Goal: Use online tool/utility: Utilize a website feature to perform a specific function

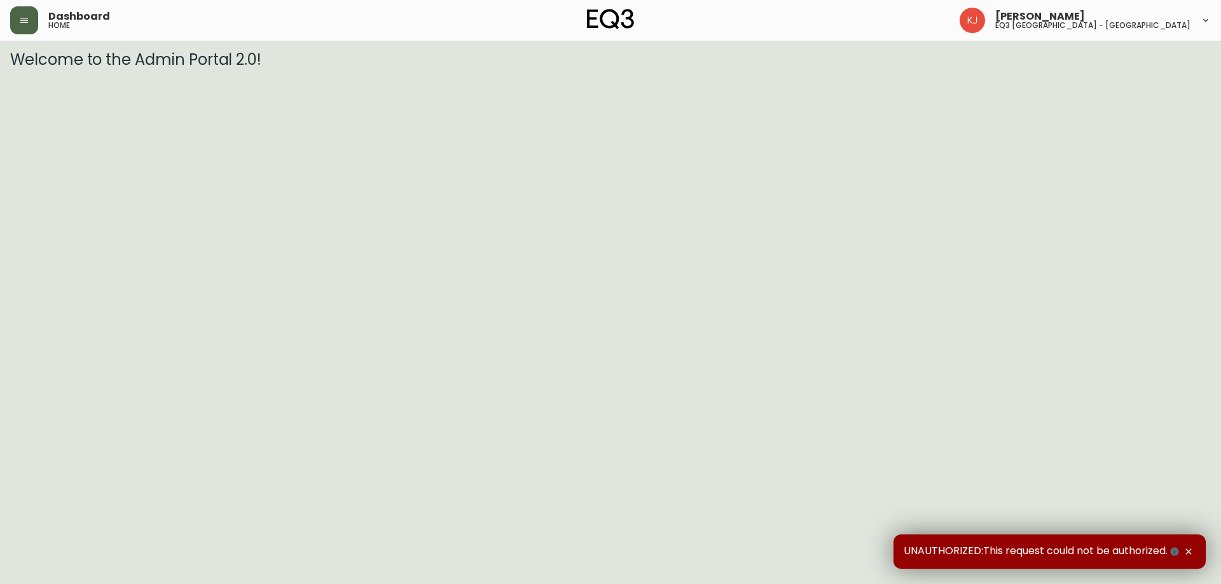
click at [23, 27] on button "button" at bounding box center [24, 20] width 28 height 28
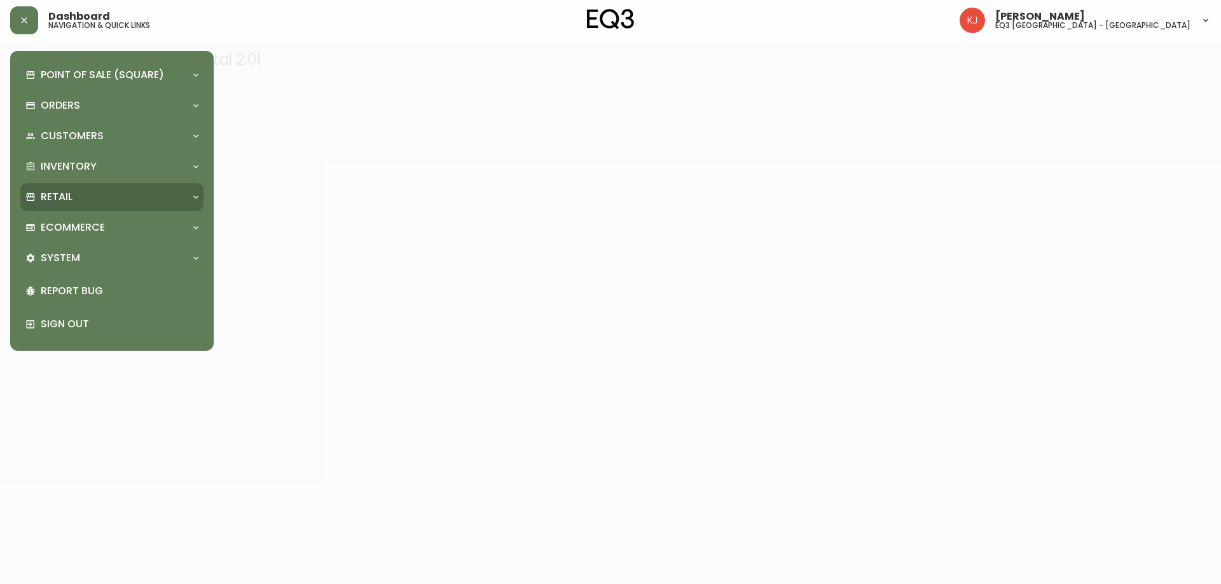
click at [118, 193] on div "Retail" at bounding box center [105, 197] width 160 height 14
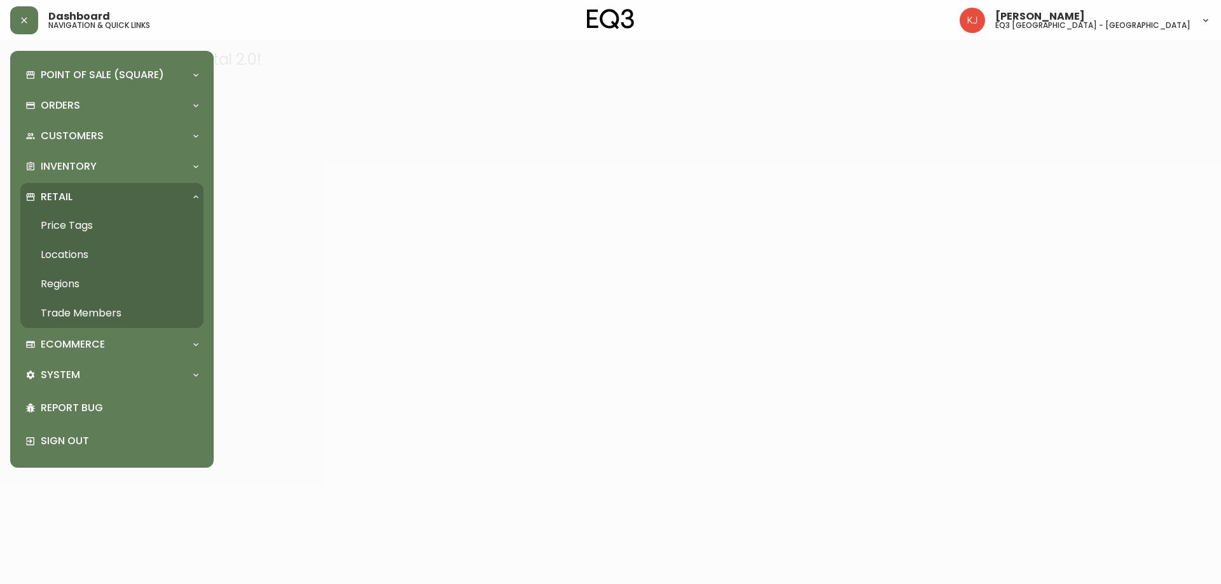
click at [95, 226] on link "Price Tags" at bounding box center [111, 225] width 183 height 29
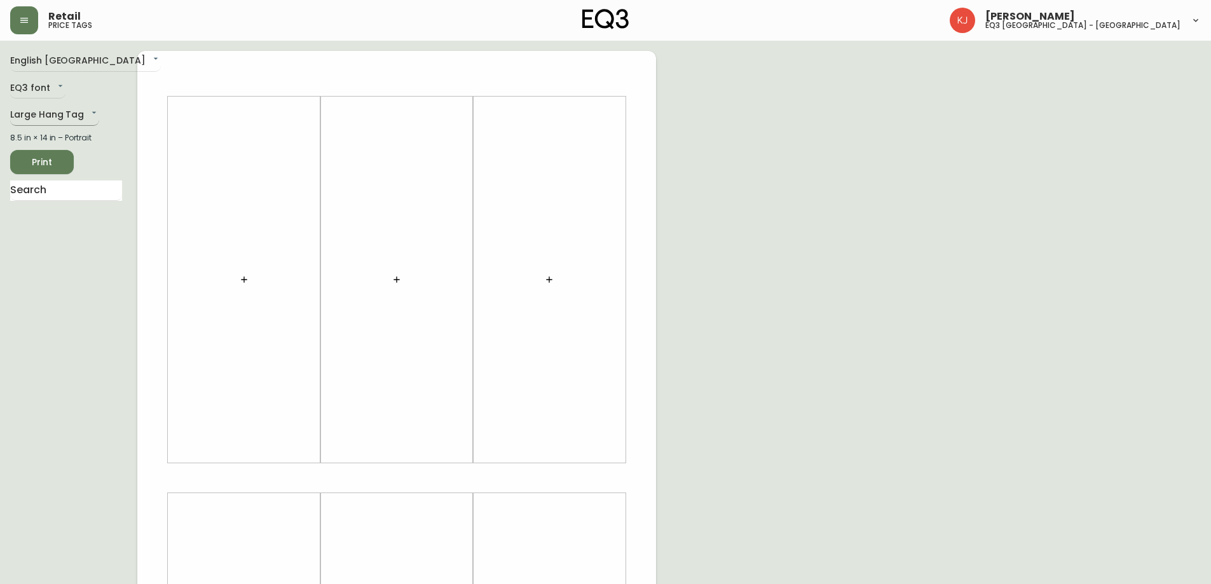
click at [65, 112] on body "Retail price tags [PERSON_NAME] eq3 [GEOGRAPHIC_DATA] - [GEOGRAPHIC_DATA] Engli…" at bounding box center [605, 452] width 1211 height 905
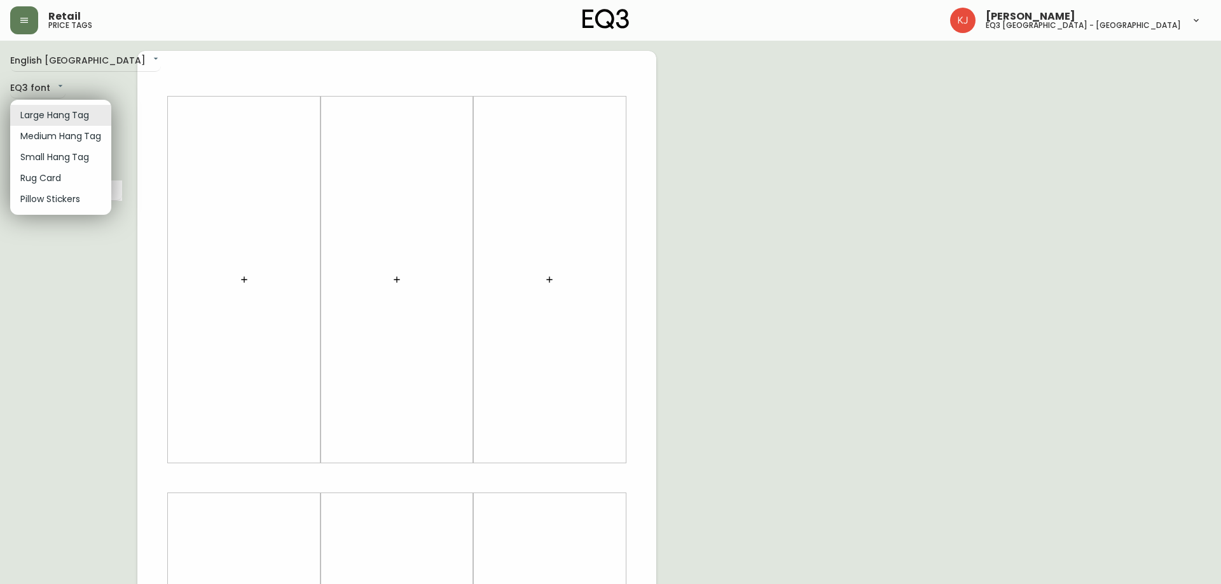
click at [58, 138] on li "Medium Hang Tag" at bounding box center [60, 136] width 101 height 21
click at [74, 106] on body "Retail price tags Kevin Jobin eq3 montréal - griffintown English Canada en_CA E…" at bounding box center [610, 361] width 1221 height 722
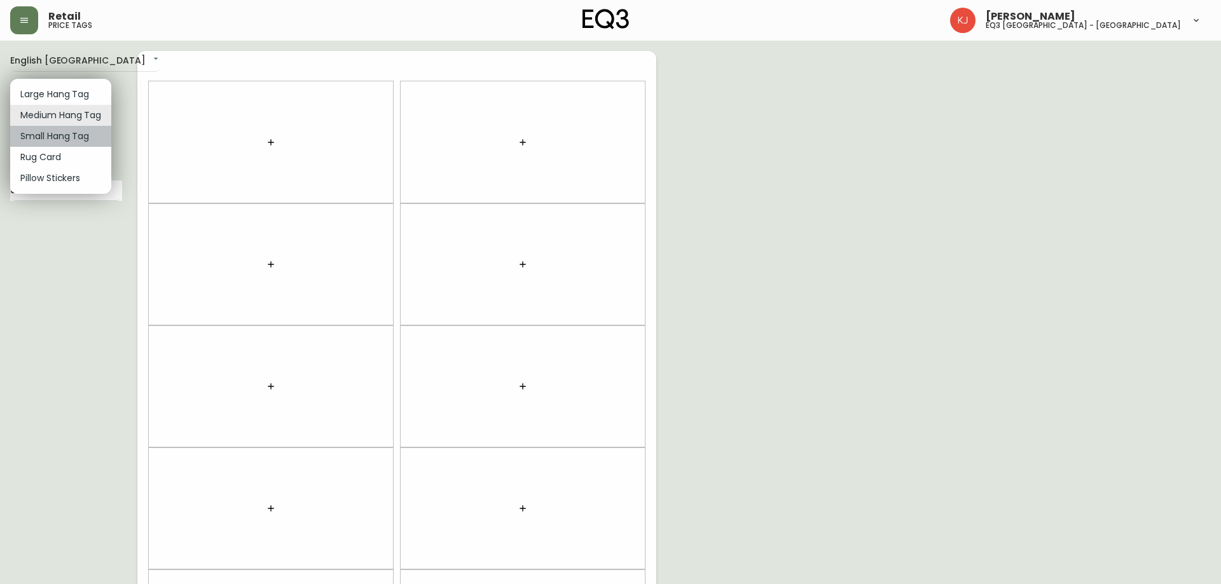
click at [65, 140] on li "Small Hang Tag" at bounding box center [60, 136] width 101 height 21
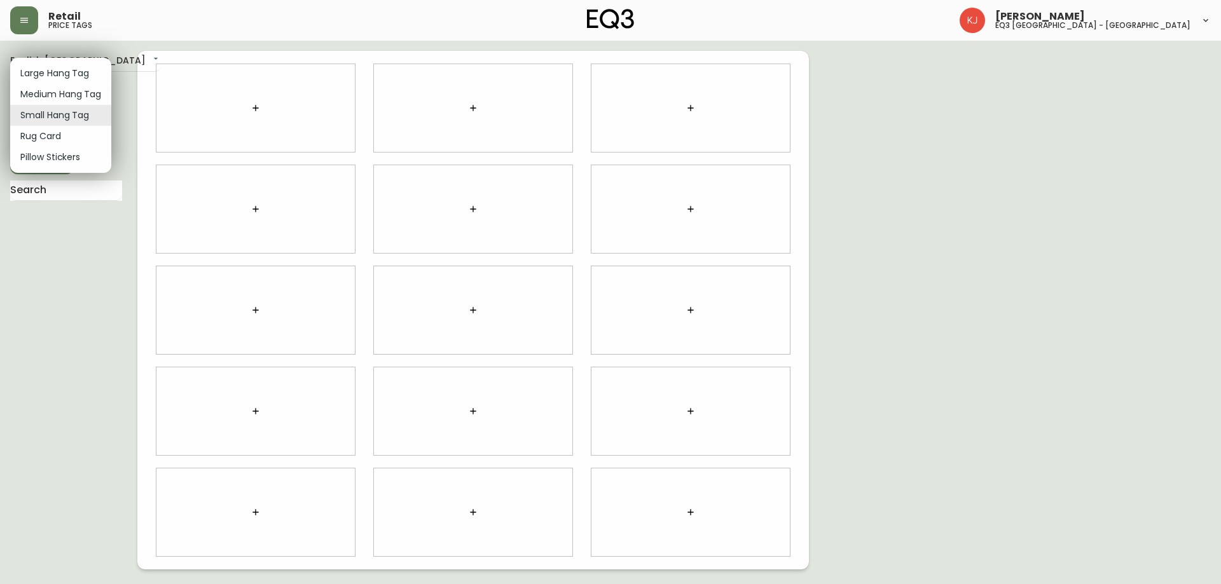
click at [88, 112] on body "Retail price tags Kevin Jobin eq3 montréal - griffintown English Canada en_CA E…" at bounding box center [610, 285] width 1221 height 570
click at [63, 93] on li "Medium Hang Tag" at bounding box center [60, 94] width 101 height 21
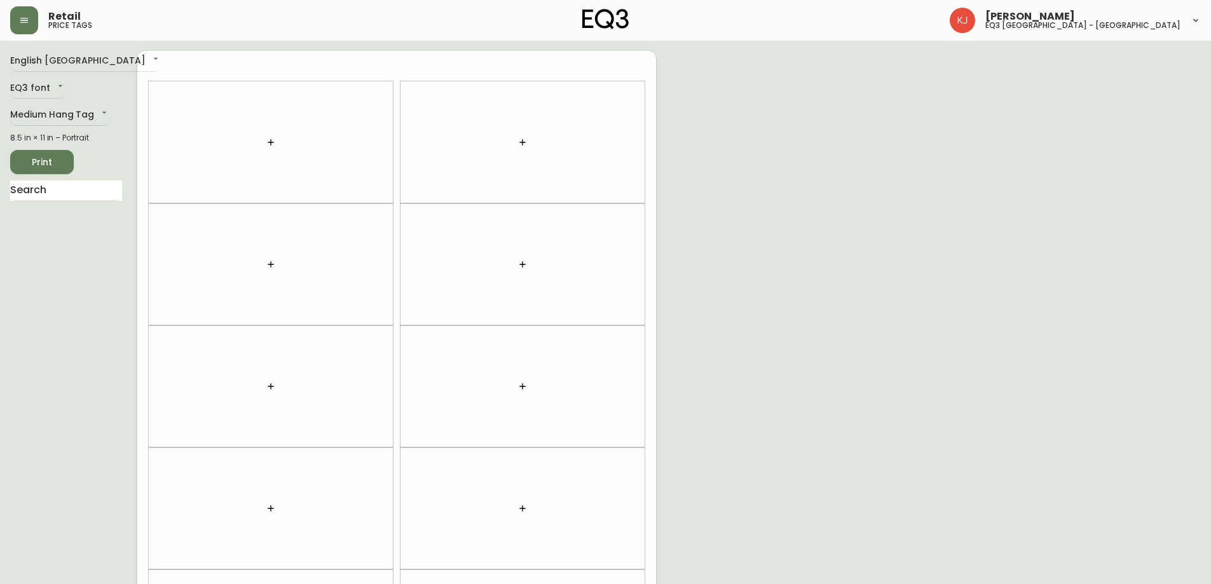
click at [86, 104] on div "English Canada en_CA EQ3 font EQ3 Medium Hang Tag medium 8.5 in × 11 in – Portr…" at bounding box center [73, 386] width 127 height 671
click at [87, 112] on body "Retail price tags Kevin Jobin eq3 montréal - griffintown English Canada en_CA E…" at bounding box center [605, 361] width 1211 height 722
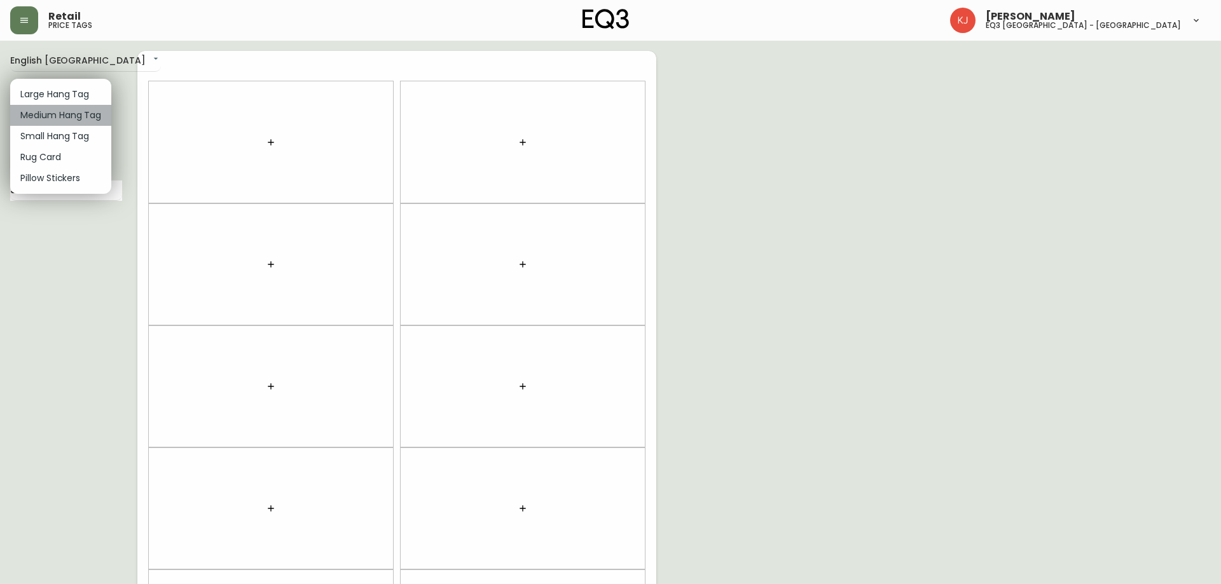
click at [75, 111] on li "Medium Hang Tag" at bounding box center [60, 115] width 101 height 21
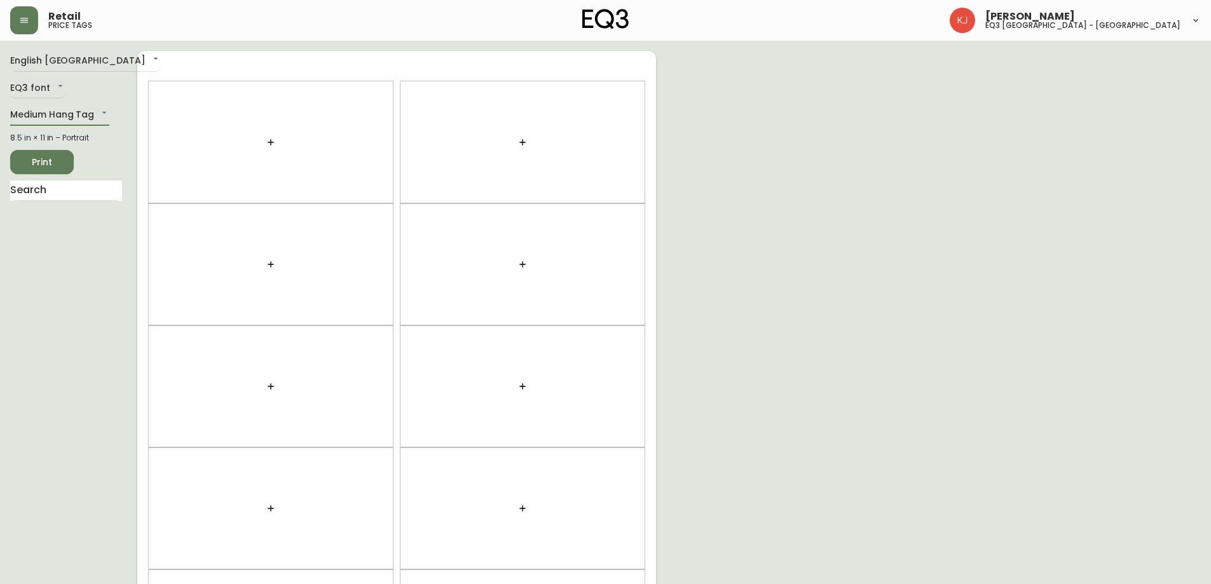
click at [270, 113] on div at bounding box center [271, 142] width 244 height 122
click at [273, 135] on button "button" at bounding box center [270, 142] width 25 height 25
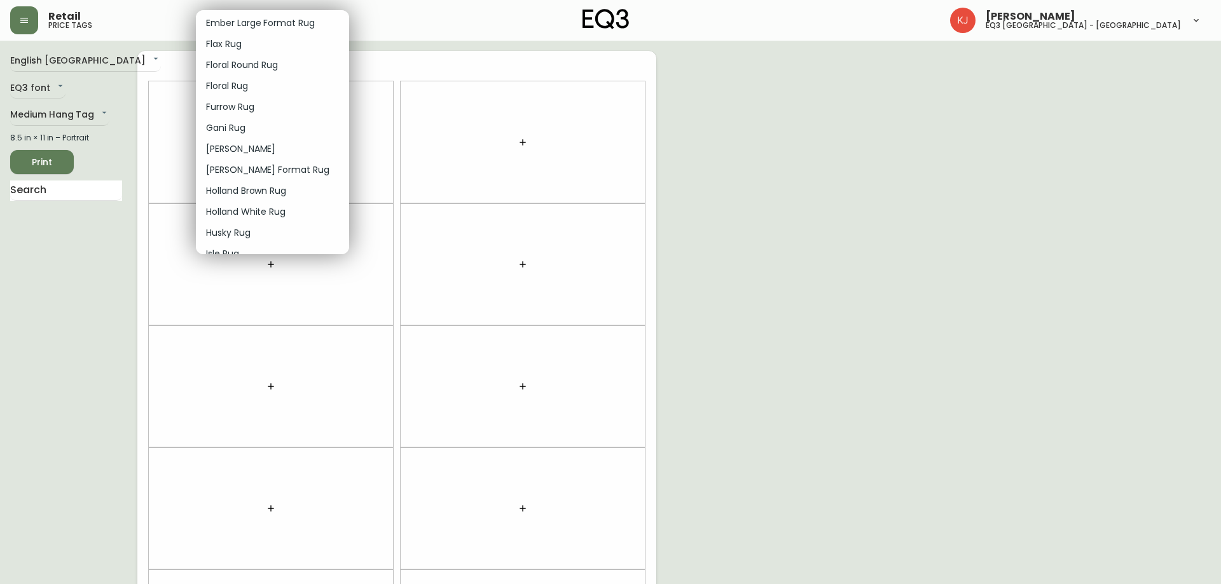
scroll to position [636, 0]
click at [85, 205] on div at bounding box center [610, 292] width 1221 height 584
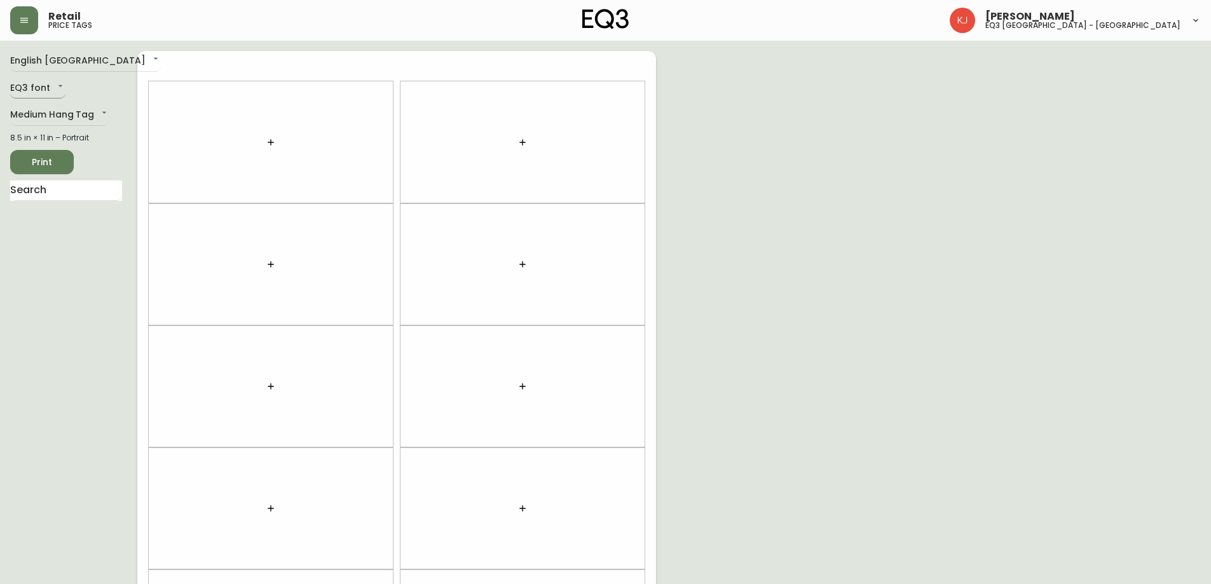
click at [38, 80] on body "Retail price tags Kevin Jobin eq3 montréal - griffintown English Canada en_CA E…" at bounding box center [605, 361] width 1211 height 722
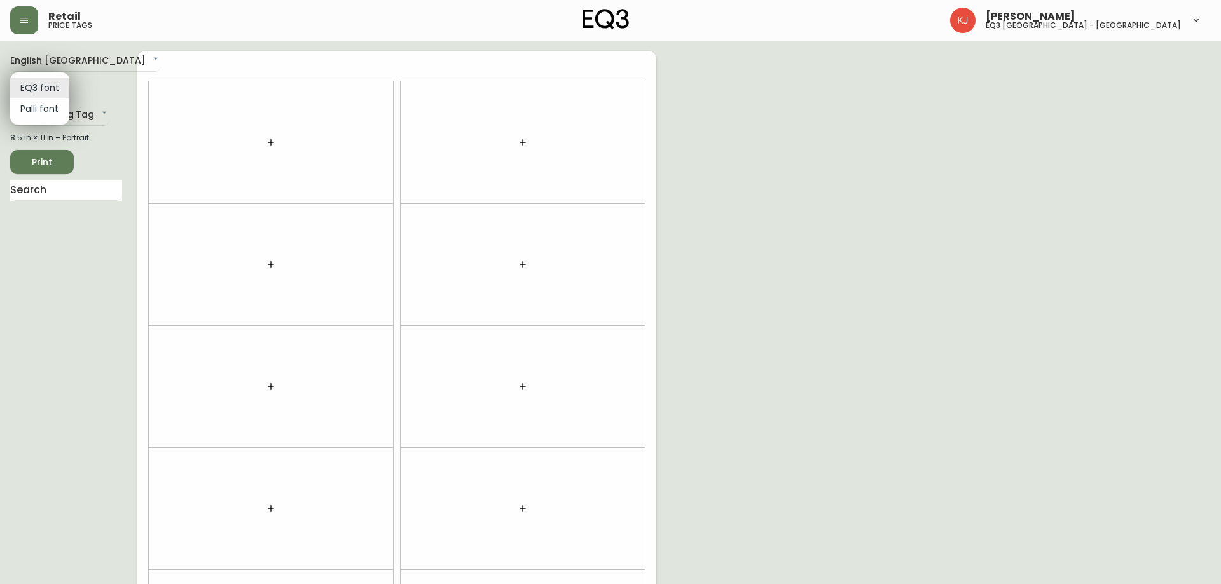
click at [144, 79] on div at bounding box center [610, 292] width 1221 height 584
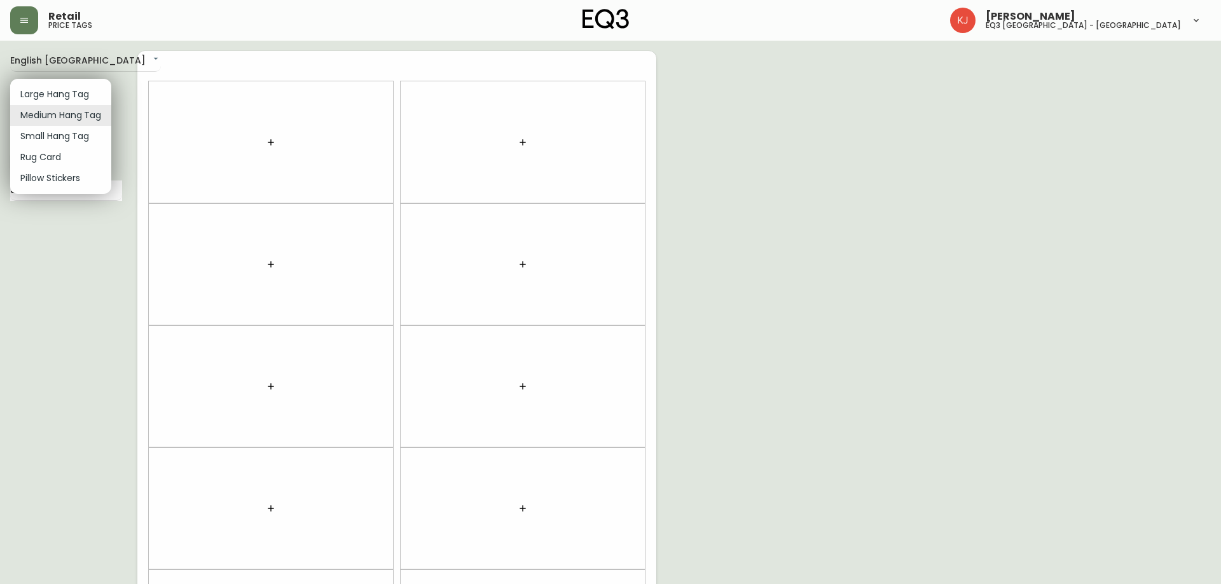
click at [79, 112] on body "Retail price tags Kevin Jobin eq3 montréal - griffintown English Canada en_CA E…" at bounding box center [610, 361] width 1221 height 722
click at [74, 111] on li "Medium Hang Tag" at bounding box center [60, 115] width 101 height 21
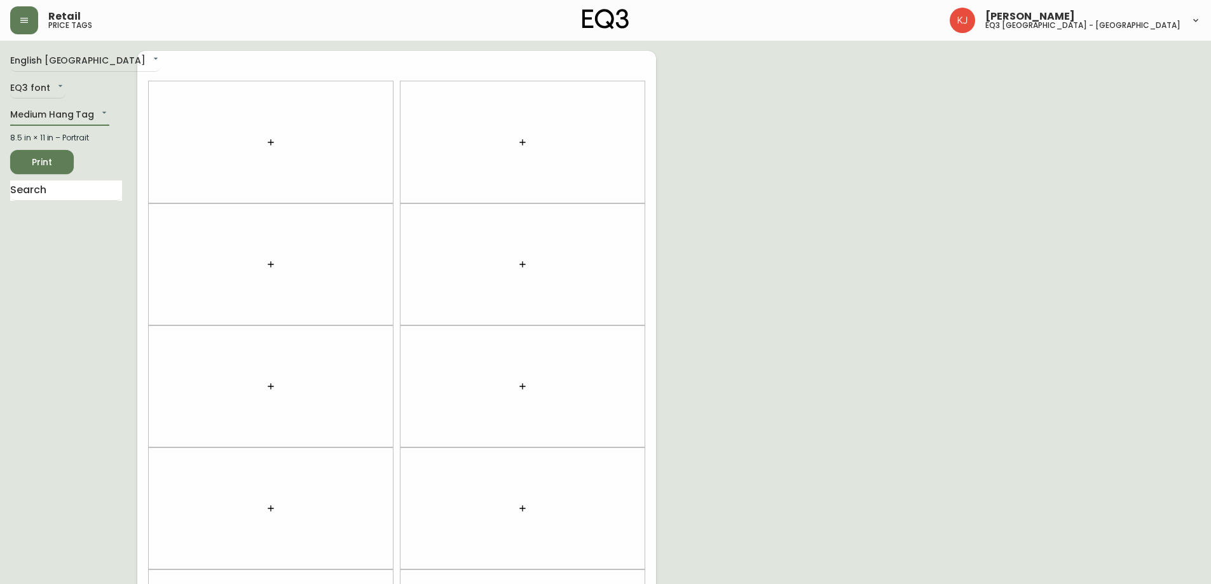
click at [236, 137] on div at bounding box center [271, 142] width 244 height 122
click at [263, 142] on button "button" at bounding box center [270, 142] width 25 height 25
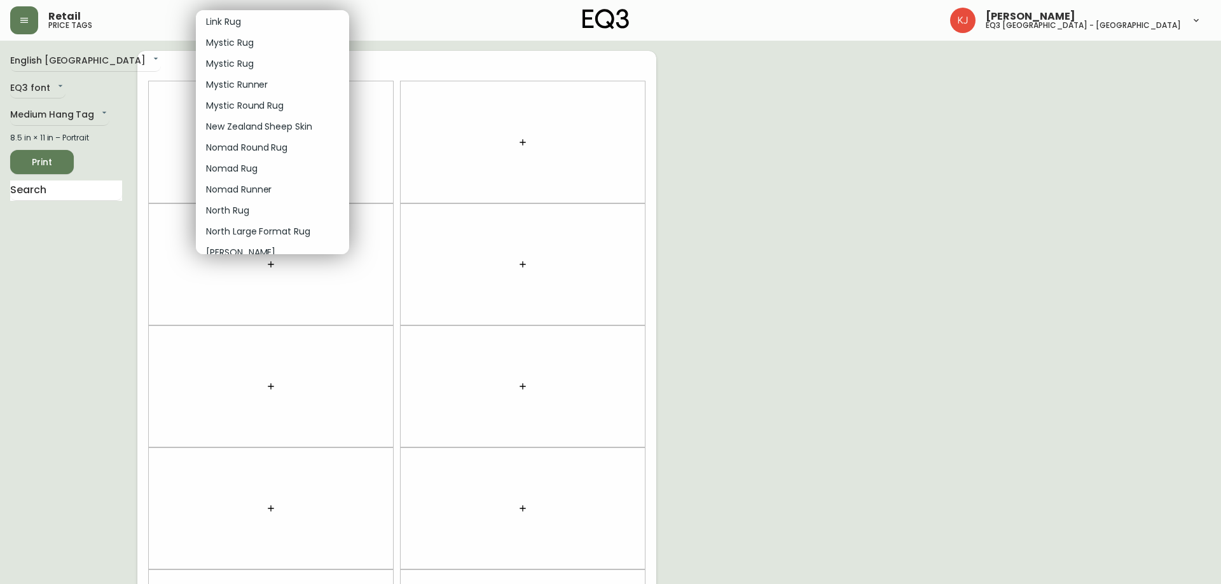
scroll to position [954, 0]
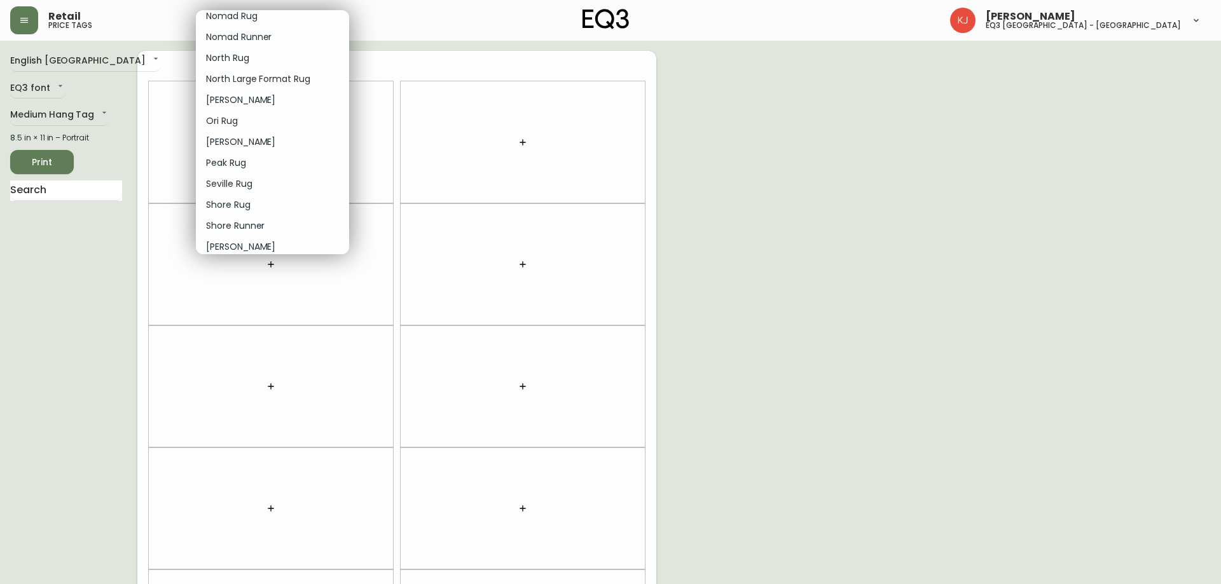
click at [24, 20] on div at bounding box center [610, 292] width 1221 height 584
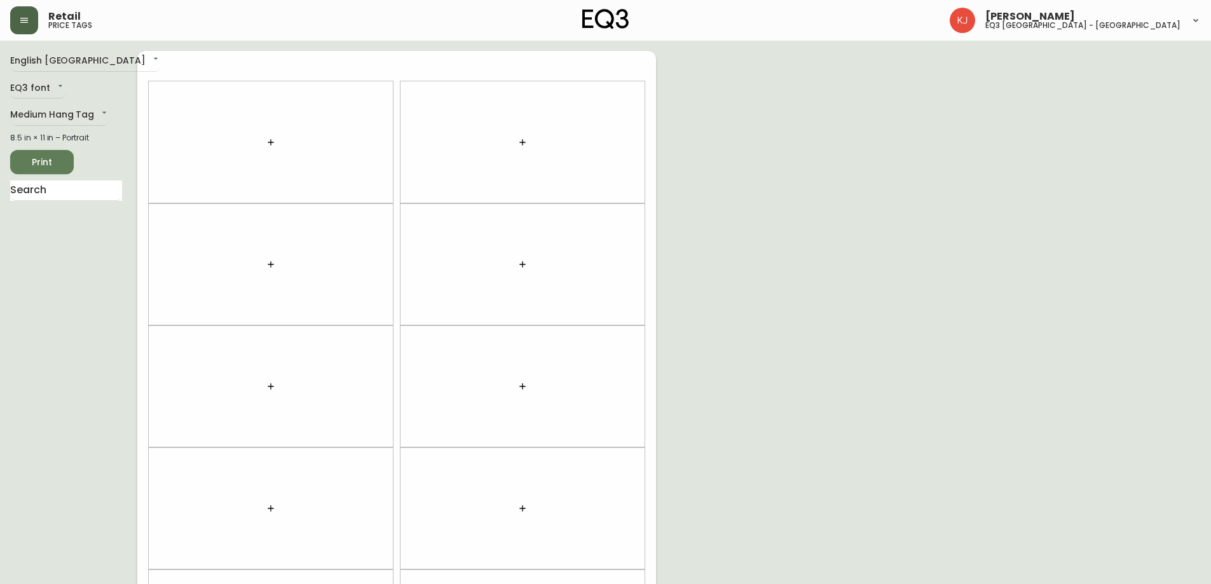
click at [32, 24] on button "button" at bounding box center [24, 20] width 28 height 28
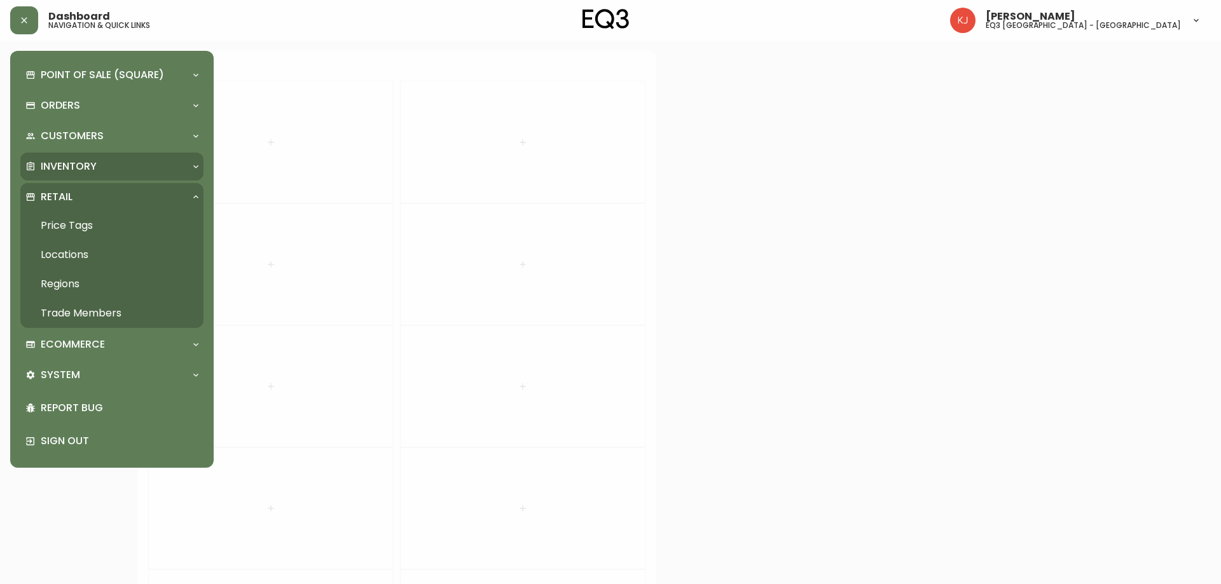
click at [81, 155] on div "Inventory" at bounding box center [111, 167] width 183 height 28
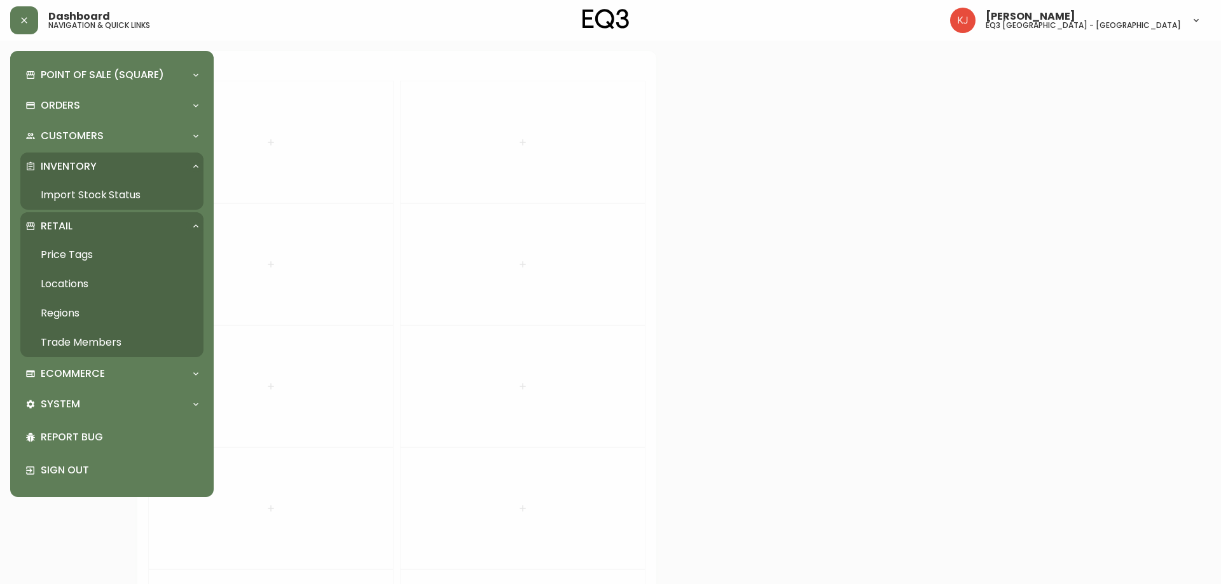
click at [127, 167] on div "Inventory" at bounding box center [105, 167] width 160 height 14
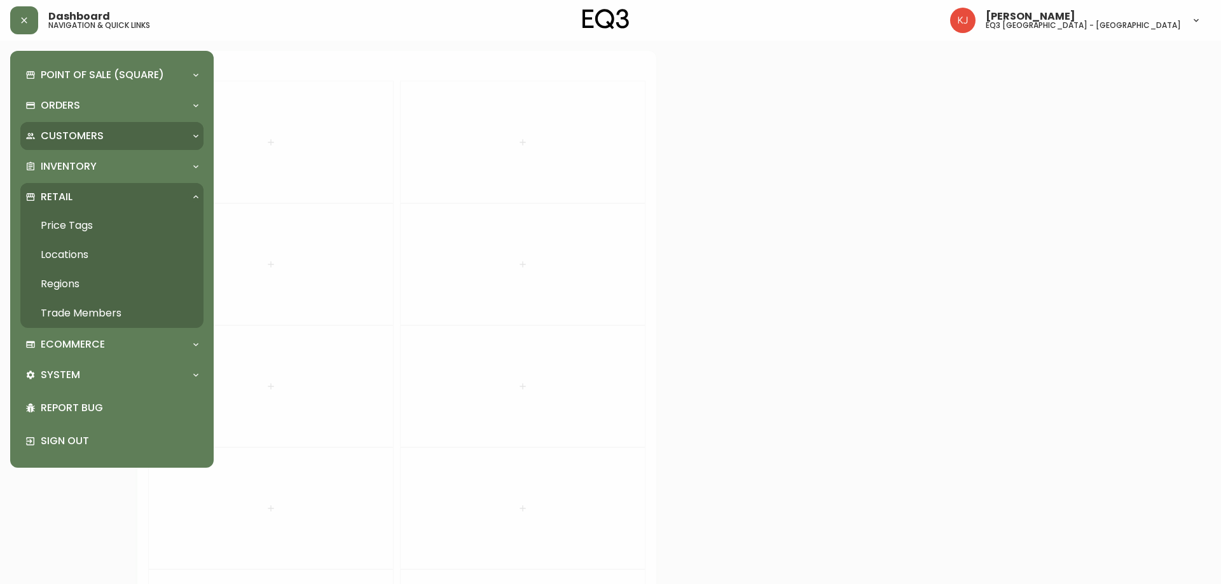
click at [121, 136] on div "Customers" at bounding box center [105, 136] width 160 height 14
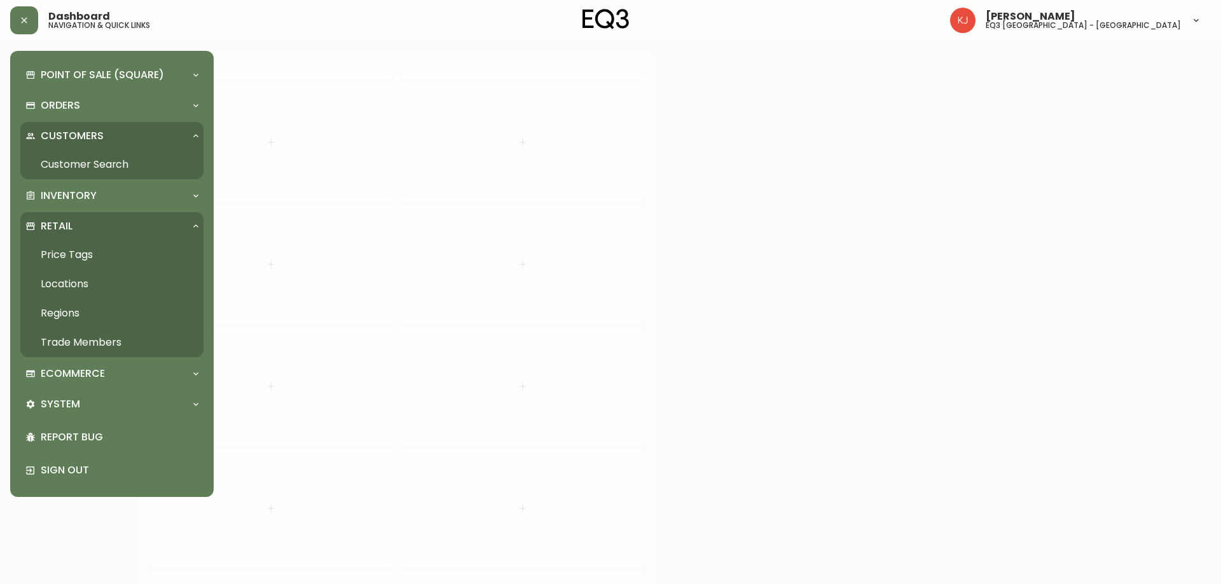
click at [122, 135] on div "Customers" at bounding box center [105, 136] width 160 height 14
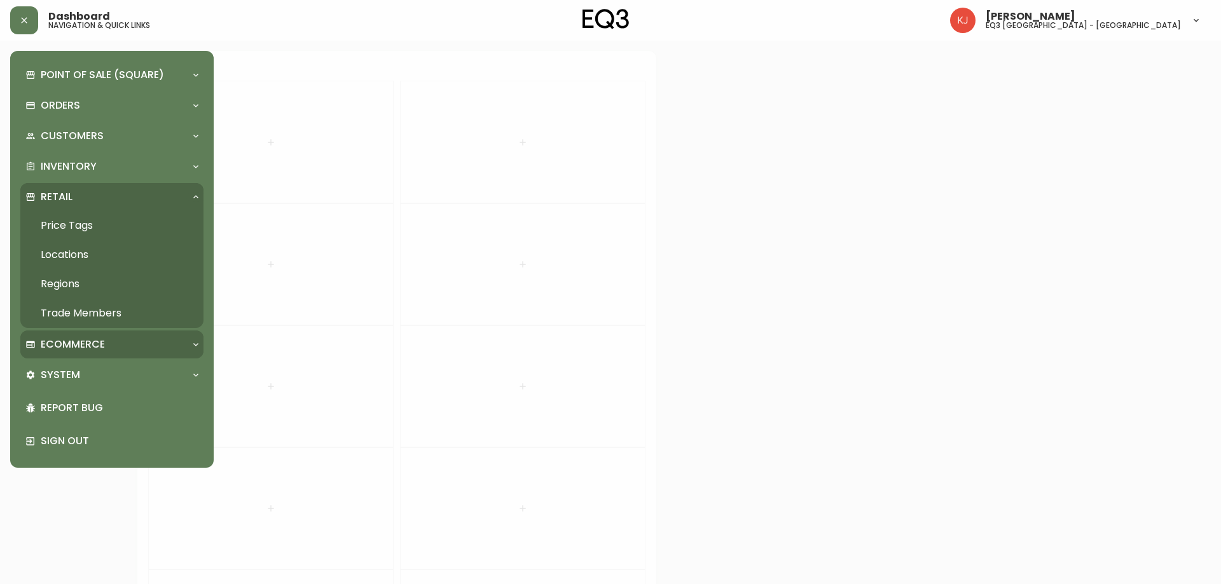
click at [114, 333] on div "Ecommerce" at bounding box center [111, 345] width 183 height 28
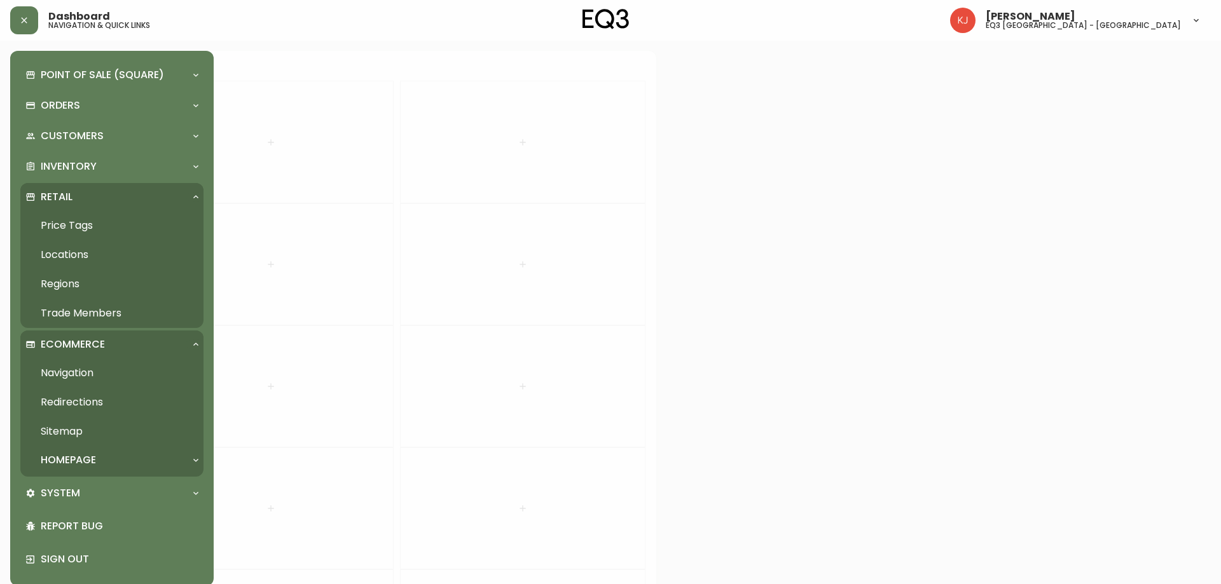
click at [114, 333] on div "Ecommerce" at bounding box center [111, 345] width 183 height 28
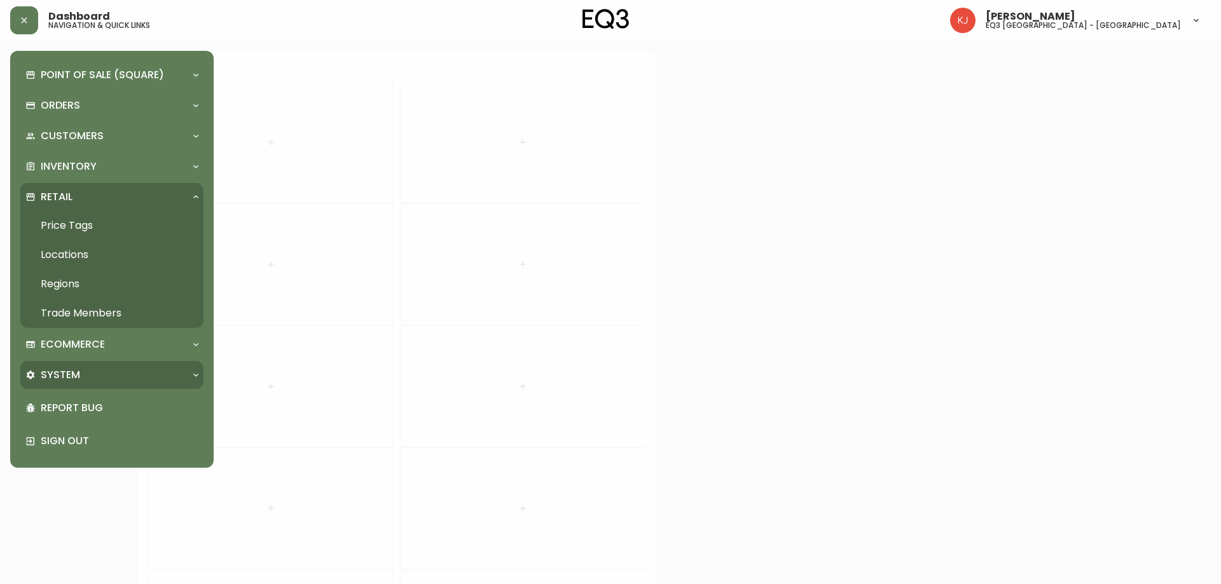
click at [99, 382] on div "System" at bounding box center [105, 375] width 160 height 14
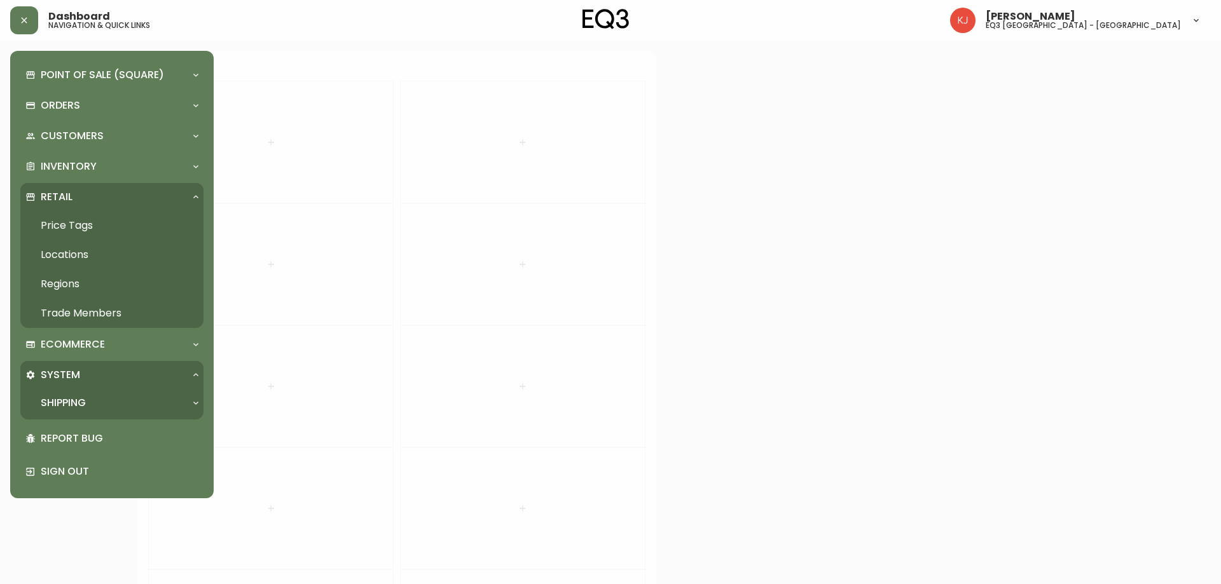
click at [100, 380] on div "System" at bounding box center [105, 375] width 160 height 14
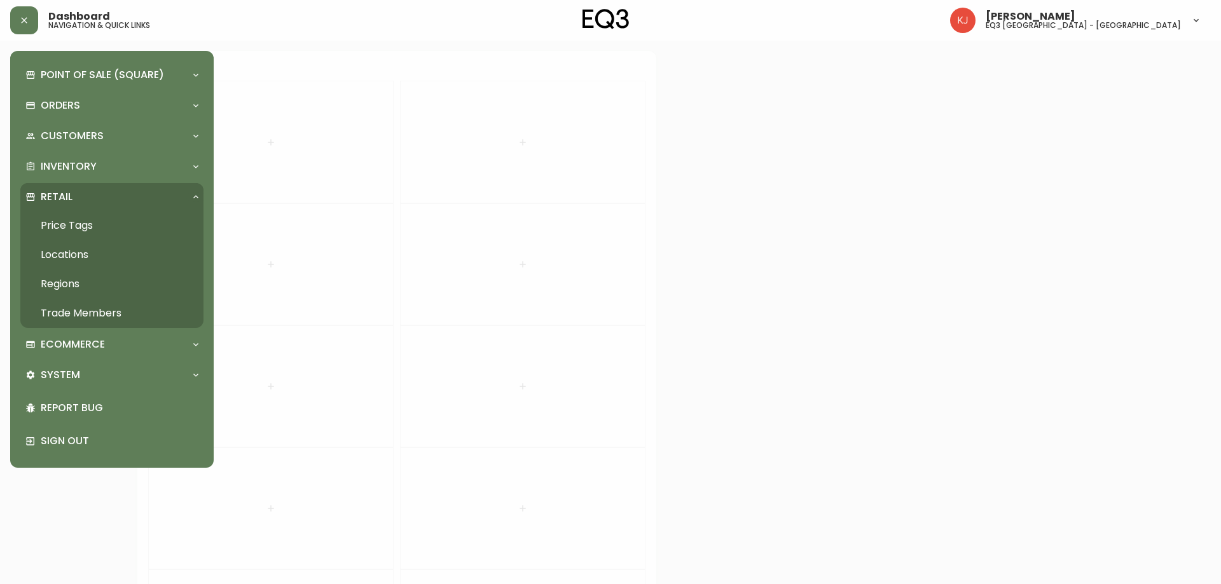
click at [76, 230] on link "Price Tags" at bounding box center [111, 225] width 183 height 29
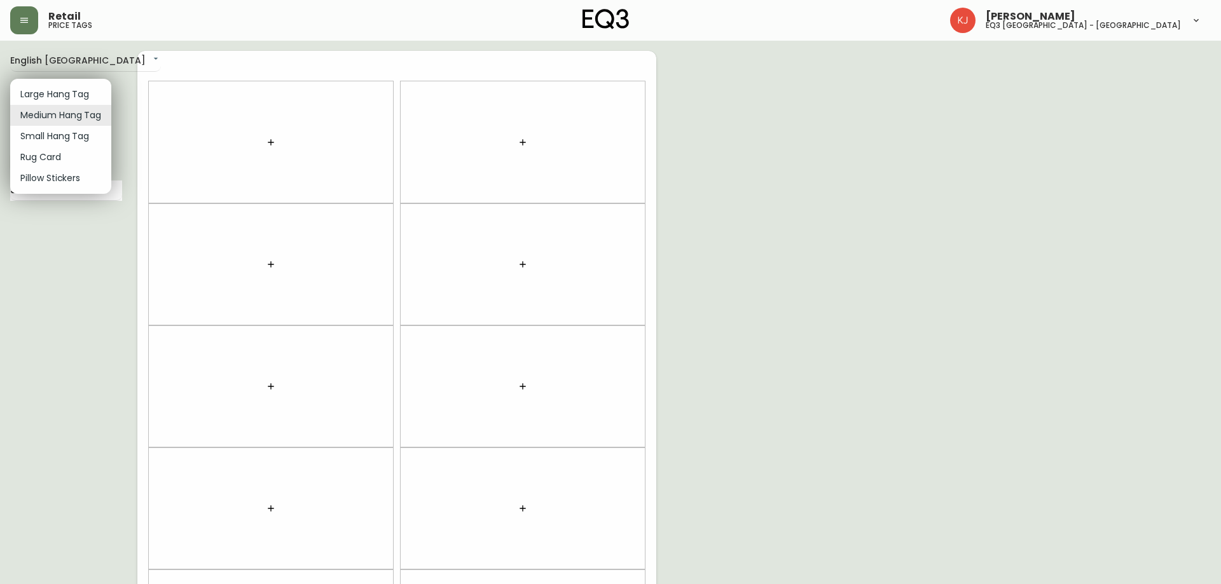
click at [85, 114] on body "Retail price tags Kevin Jobin eq3 montréal - griffintown English Canada en_CA E…" at bounding box center [610, 361] width 1221 height 722
click at [55, 137] on li "Small Hang Tag" at bounding box center [60, 136] width 101 height 21
type input "small"
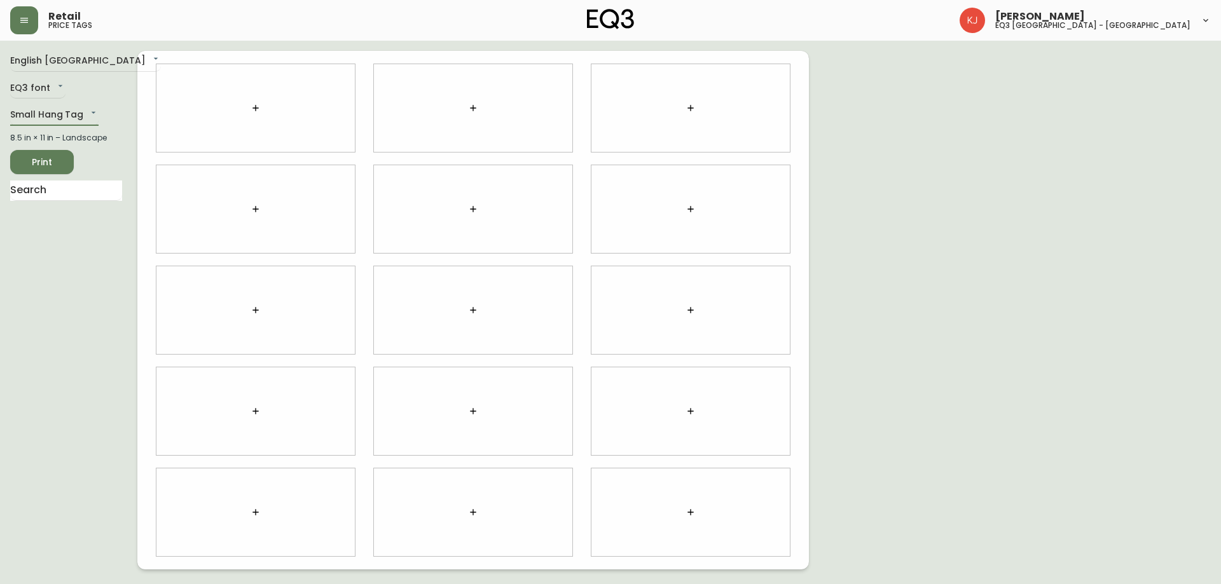
click at [240, 125] on div at bounding box center [255, 108] width 198 height 88
click at [253, 104] on icon "button" at bounding box center [256, 108] width 10 height 10
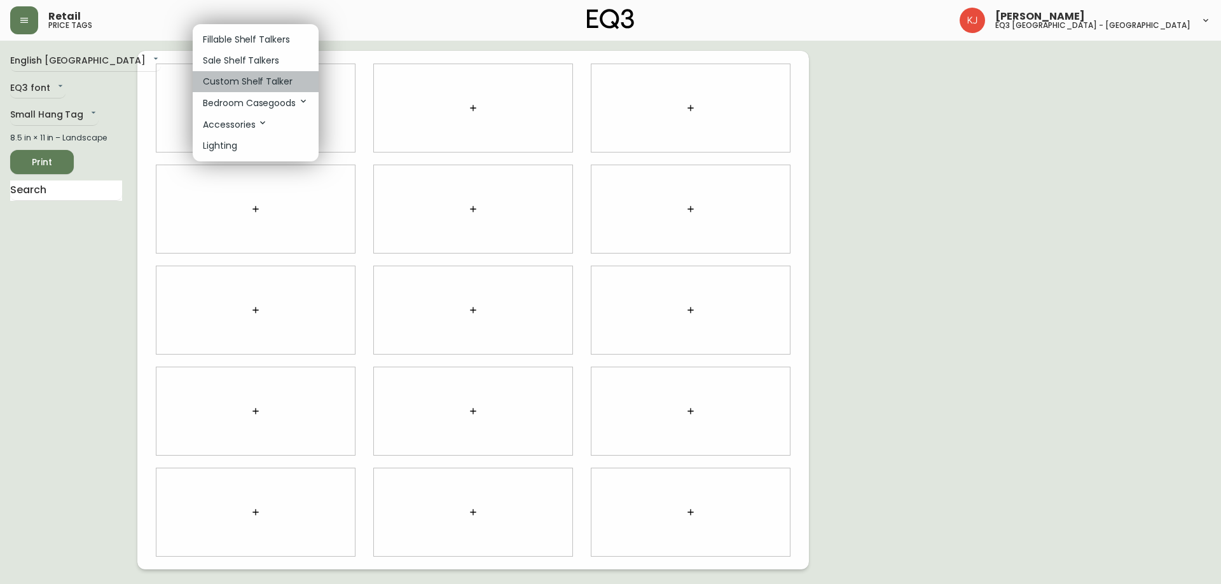
click at [268, 82] on p "Custom Shelf Talker" at bounding box center [248, 81] width 90 height 13
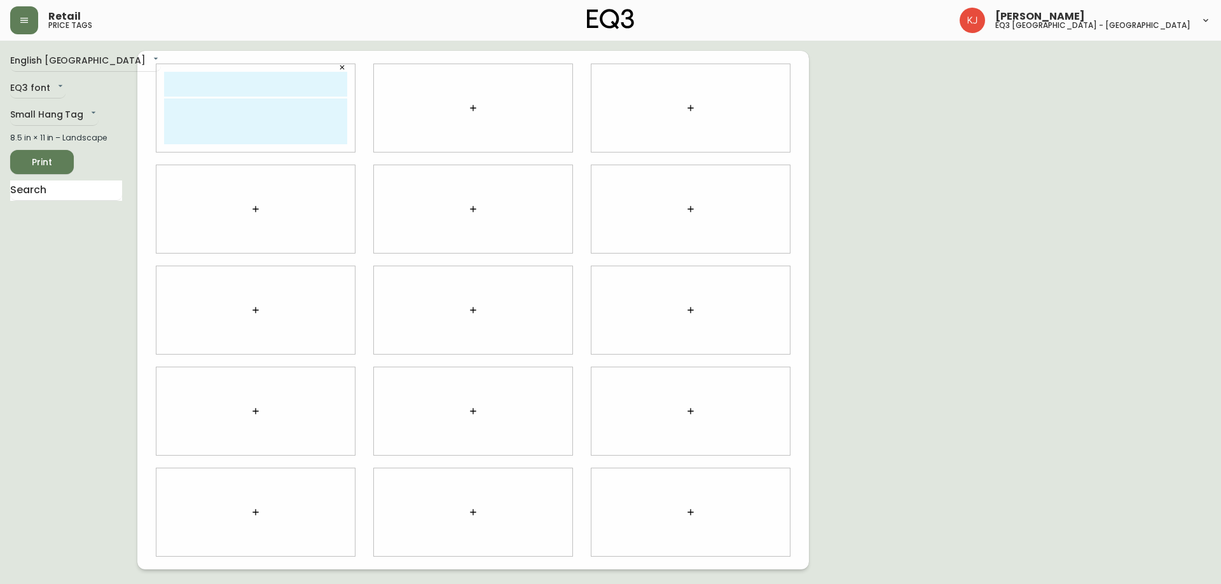
click at [269, 88] on input "text" at bounding box center [255, 84] width 183 height 25
click at [266, 89] on input "text" at bounding box center [255, 84] width 183 height 25
click at [182, 116] on textarea at bounding box center [255, 122] width 183 height 46
click at [285, 77] on input "LAYLA HUJEIR" at bounding box center [255, 84] width 183 height 25
type input "LAYLA MAPS"
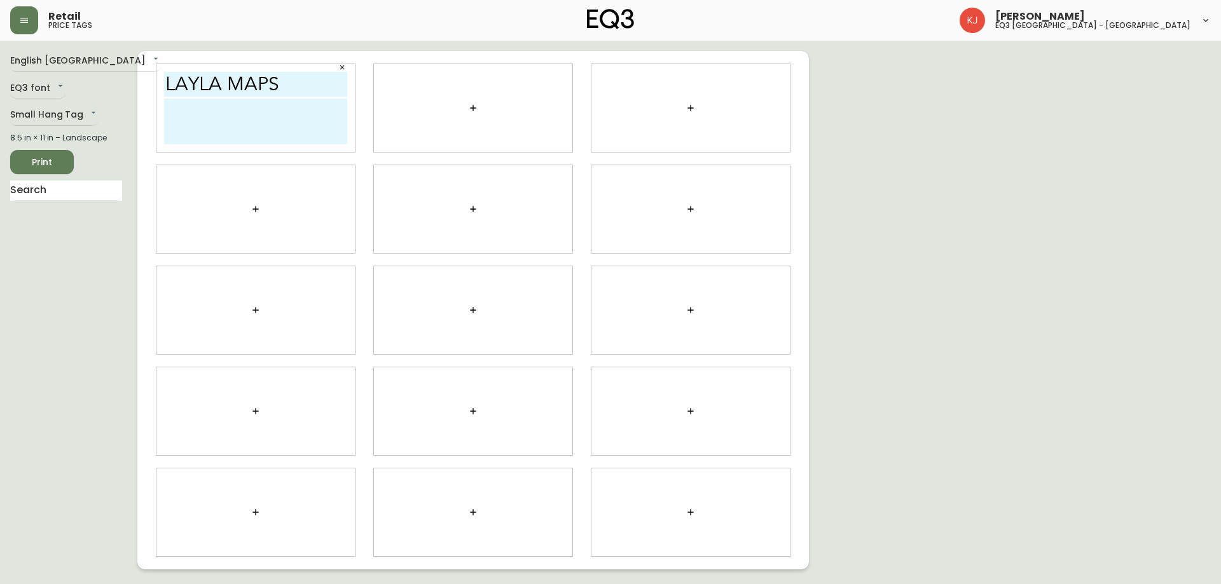
click at [200, 122] on textarea at bounding box center [255, 122] width 183 height 46
click at [258, 107] on textarea "Consultante en GPS" at bounding box center [255, 122] width 183 height 46
type textarea "Consultante en GPS lhujeir@eq3.com"
click at [76, 293] on div "English Canada en_CA EQ3 font EQ3 Small Hang Tag small 8.5 in × 11 in – Landsca…" at bounding box center [73, 310] width 127 height 519
click at [52, 165] on span "Print" at bounding box center [41, 163] width 43 height 16
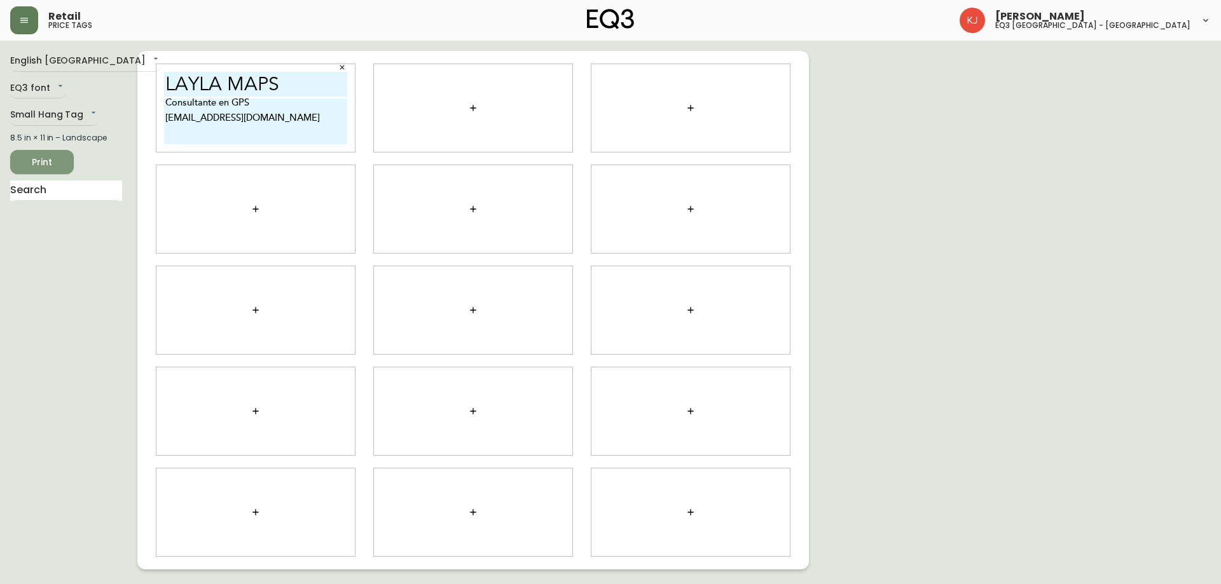
scroll to position [0, 0]
click at [25, 172] on button "Print" at bounding box center [42, 162] width 64 height 24
click at [343, 65] on icon "button" at bounding box center [342, 68] width 8 height 8
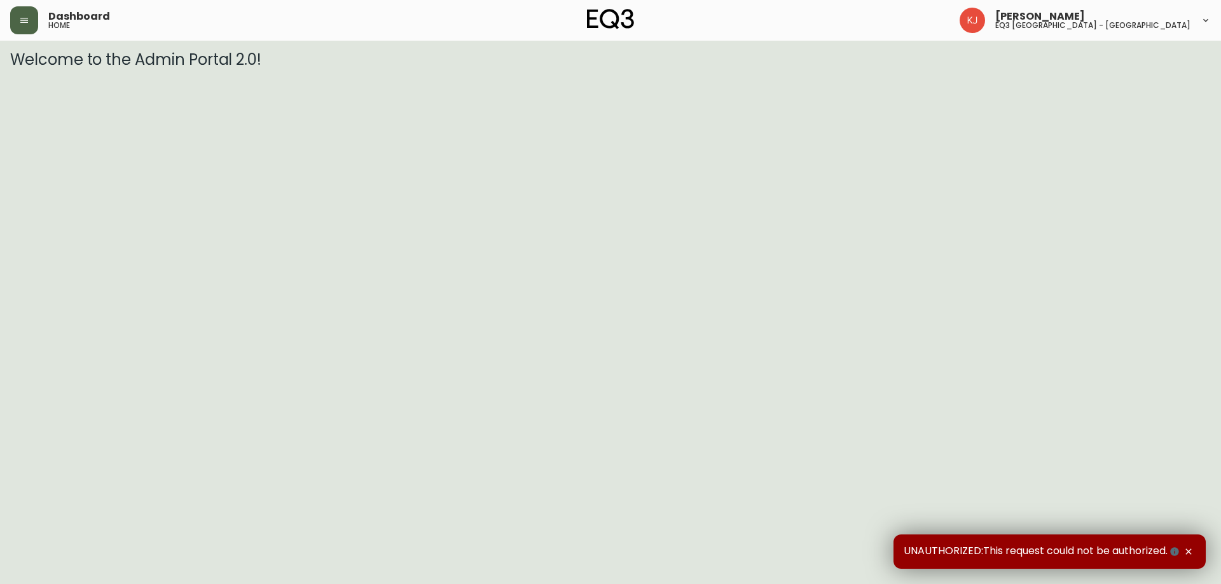
click at [22, 12] on button "button" at bounding box center [24, 20] width 28 height 28
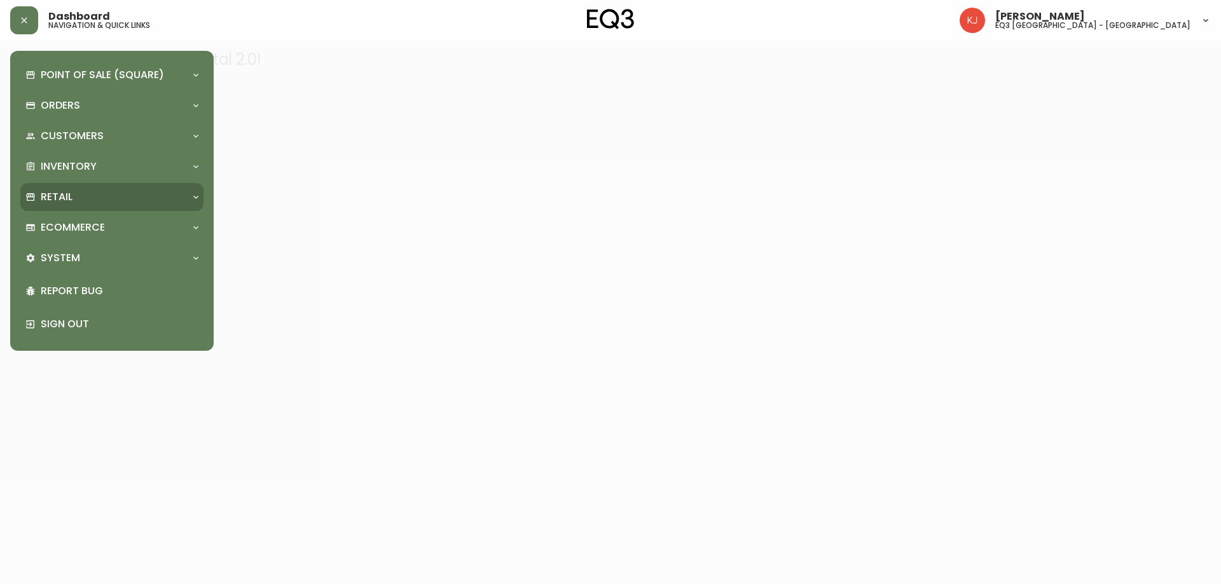
click at [95, 201] on div "Retail" at bounding box center [105, 197] width 160 height 14
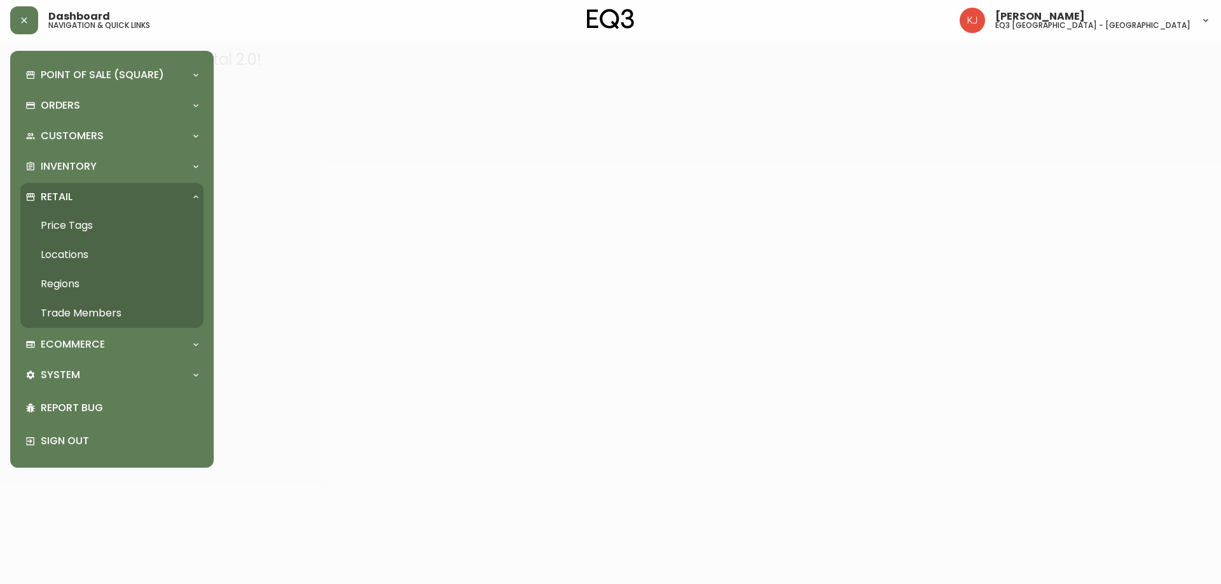
click at [92, 219] on link "Price Tags" at bounding box center [111, 225] width 183 height 29
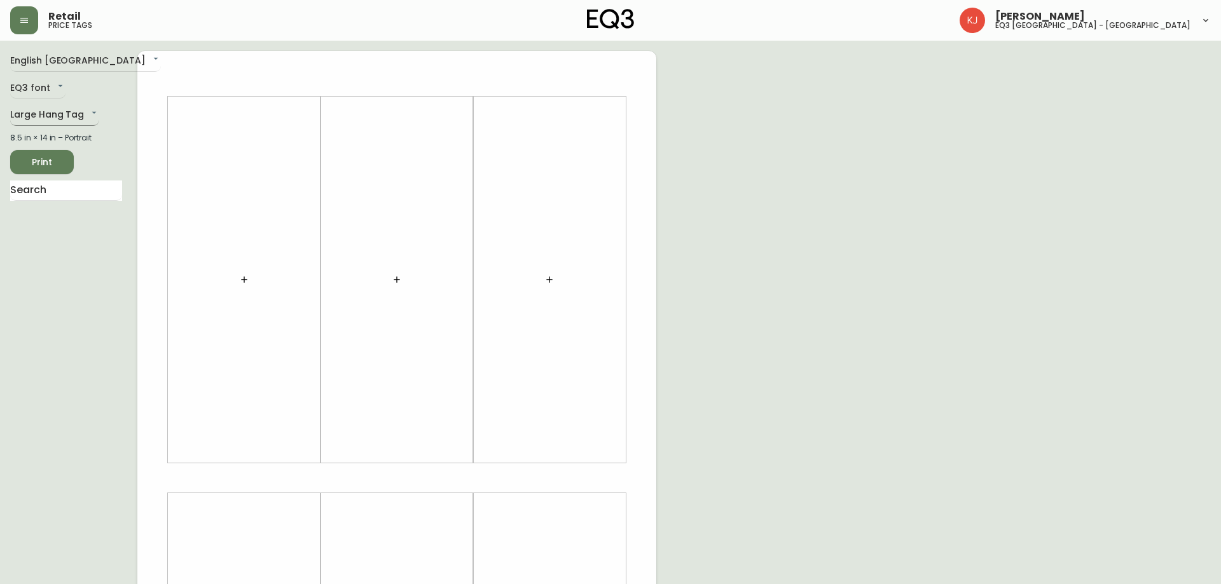
click at [72, 118] on body "Retail price tags [PERSON_NAME] eq3 [GEOGRAPHIC_DATA] - [GEOGRAPHIC_DATA] Engli…" at bounding box center [610, 452] width 1221 height 905
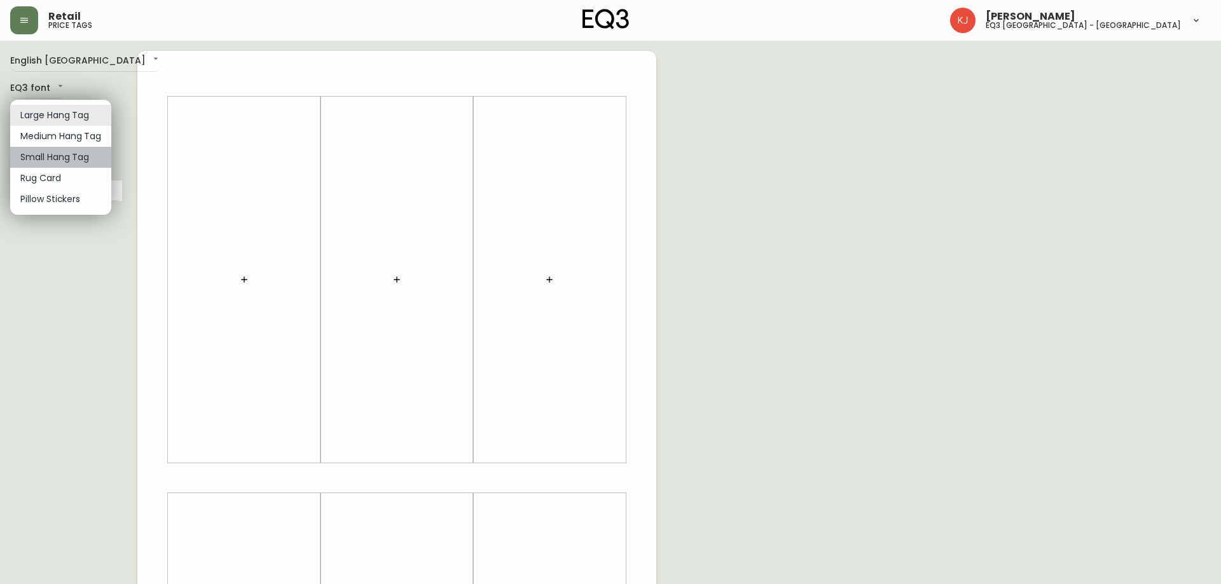
click at [71, 161] on li "Small Hang Tag" at bounding box center [60, 157] width 101 height 21
type input "small"
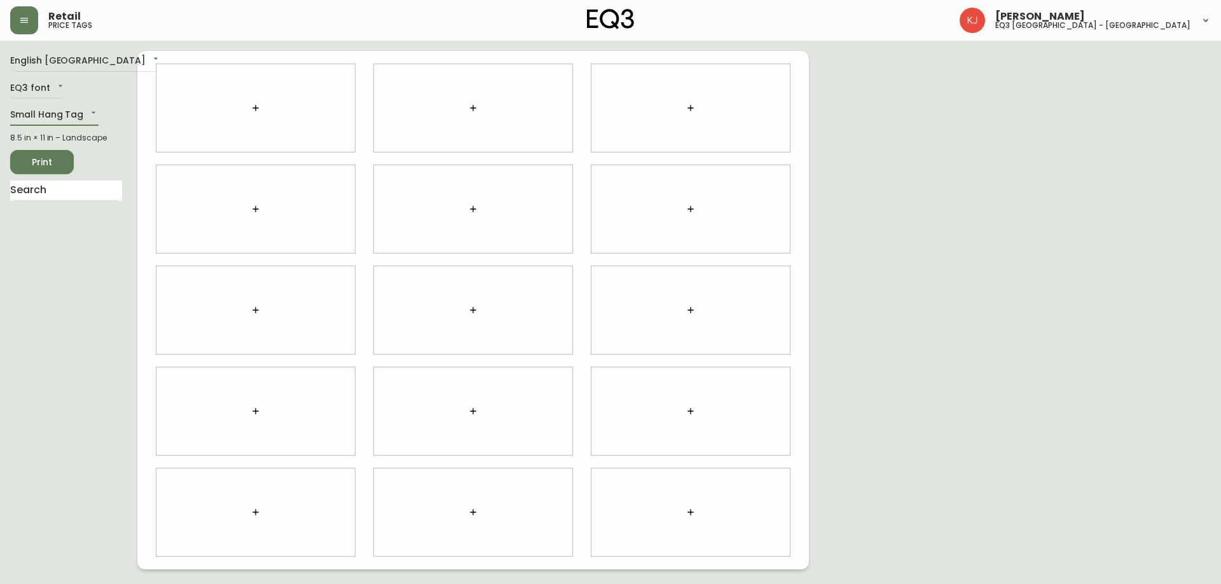
click at [256, 103] on icon "button" at bounding box center [256, 108] width 10 height 10
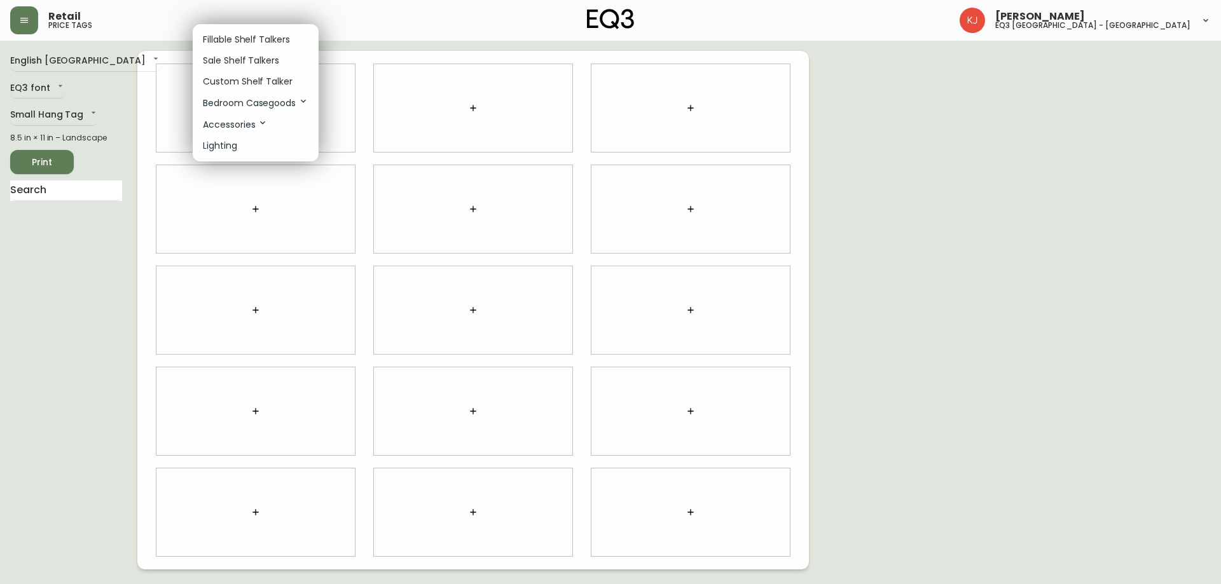
click at [271, 80] on p "Custom Shelf Talker" at bounding box center [248, 81] width 90 height 13
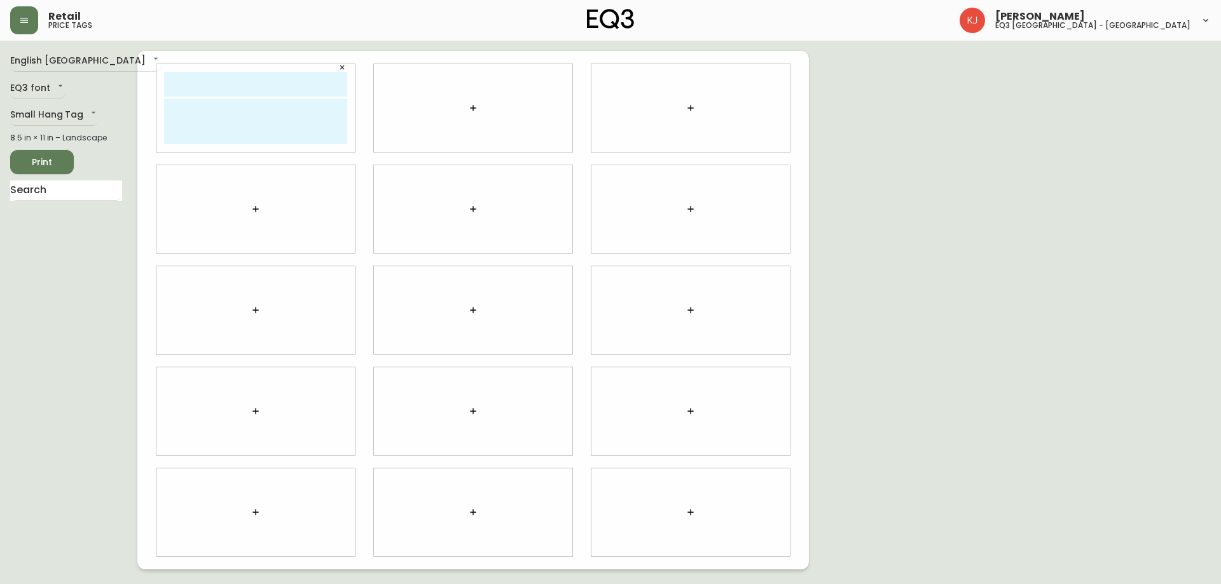
click at [270, 79] on input "text" at bounding box center [255, 84] width 183 height 25
type input "[PERSON_NAME]"
click at [243, 116] on textarea at bounding box center [255, 122] width 183 height 46
type textarea "b"
type textarea "c"
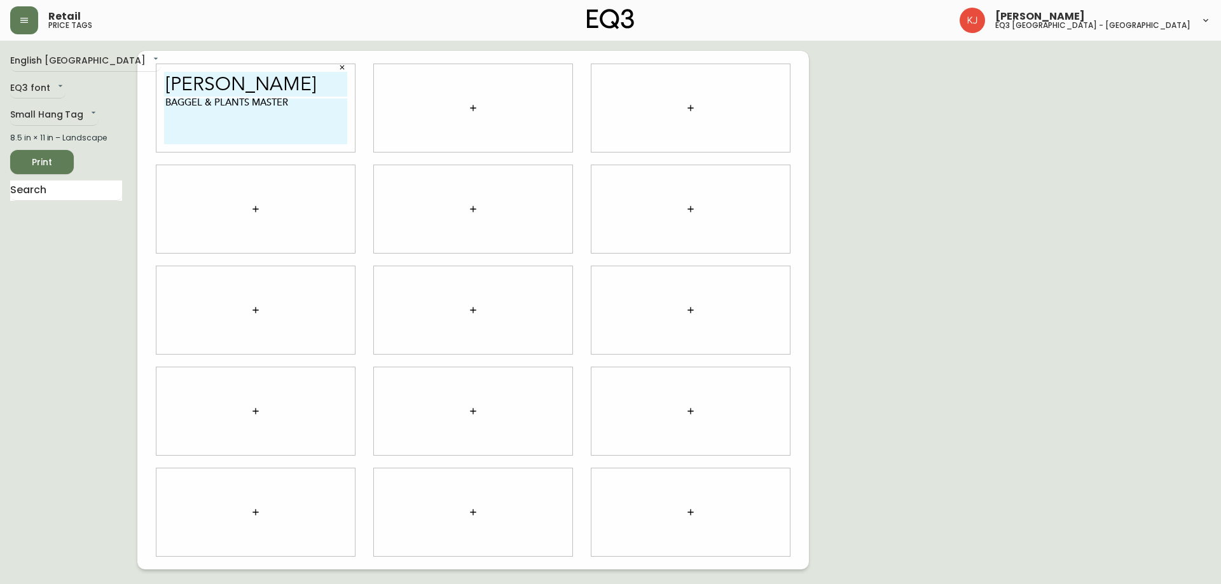
click at [303, 114] on textarea "BAGGEL & PLANTS MASTER" at bounding box center [255, 122] width 183 height 46
type textarea "BAGGEL & PLANTS MASTER [EMAIL_ADDRESS][DOMAIN_NAME]"
click at [43, 161] on span "Print" at bounding box center [41, 163] width 43 height 16
click at [342, 66] on icon "button" at bounding box center [342, 68] width 8 height 8
